Goal: Task Accomplishment & Management: Manage account settings

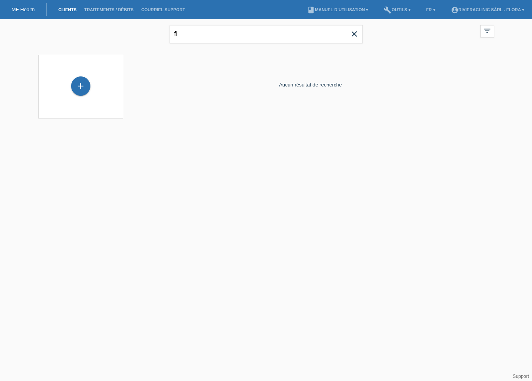
type input "f"
type input "p"
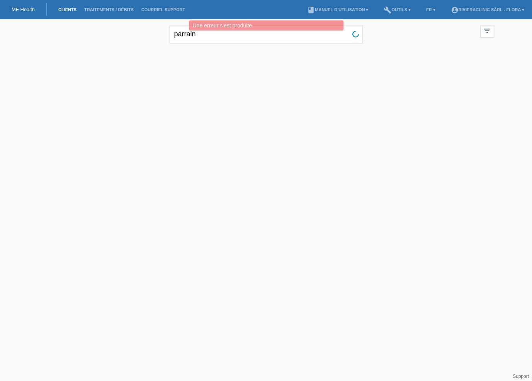
click at [281, 71] on div at bounding box center [265, 85] width 463 height 77
click at [215, 39] on input "parrain" at bounding box center [265, 34] width 193 height 18
drag, startPoint x: 213, startPoint y: 39, endPoint x: 131, endPoint y: 54, distance: 84.0
click at [131, 54] on div "parrain close filter_list view_module Afficher tous les clients star Afficher l…" at bounding box center [266, 71] width 532 height 105
type input "p"
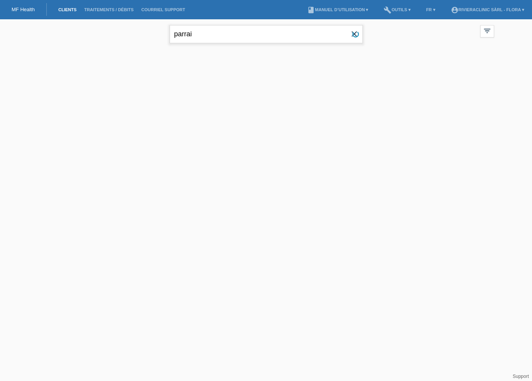
type input "parrain"
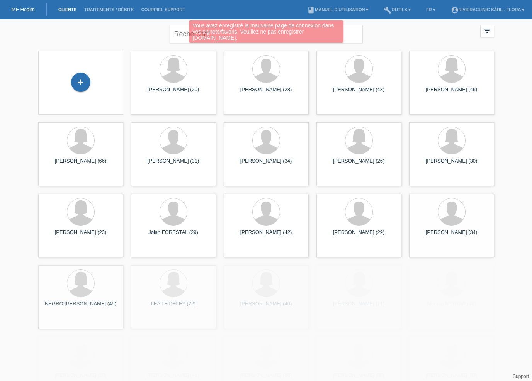
click at [190, 32] on div "Vous avez enregistré la mauvaise page de connexion dans vos signets/favoris. Ve…" at bounding box center [266, 31] width 154 height 22
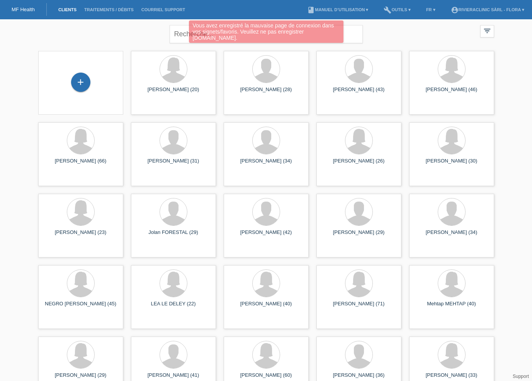
click at [180, 32] on div "Vous avez enregistré la mauvaise page de connexion dans vos signets/favoris. Ve…" at bounding box center [265, 32] width 319 height 24
click at [159, 35] on div "Vous avez enregistré la mauvaise page de connexion dans vos signets/favoris. Ve…" at bounding box center [265, 32] width 319 height 24
click at [349, 31] on div "Vous avez enregistré la mauvaise page de connexion dans vos signets/favoris. Ve…" at bounding box center [265, 32] width 319 height 24
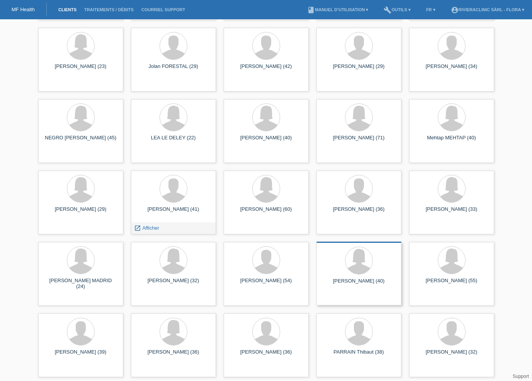
scroll to position [166, 0]
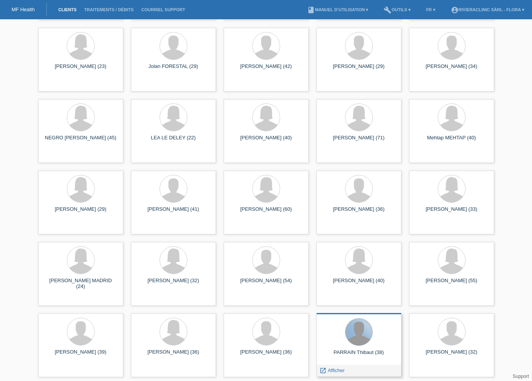
click at [349, 335] on div at bounding box center [358, 331] width 27 height 27
click at [327, 371] on link "launch Afficher" at bounding box center [331, 371] width 25 height 6
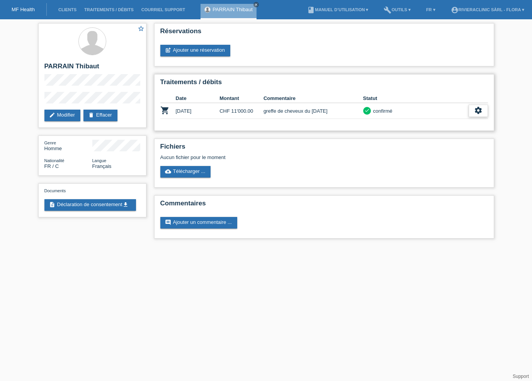
click at [483, 112] on div "settings" at bounding box center [477, 111] width 19 height 12
click at [456, 149] on span "Télécharger décompte" at bounding box center [461, 146] width 53 height 9
